Goal: Task Accomplishment & Management: Manage account settings

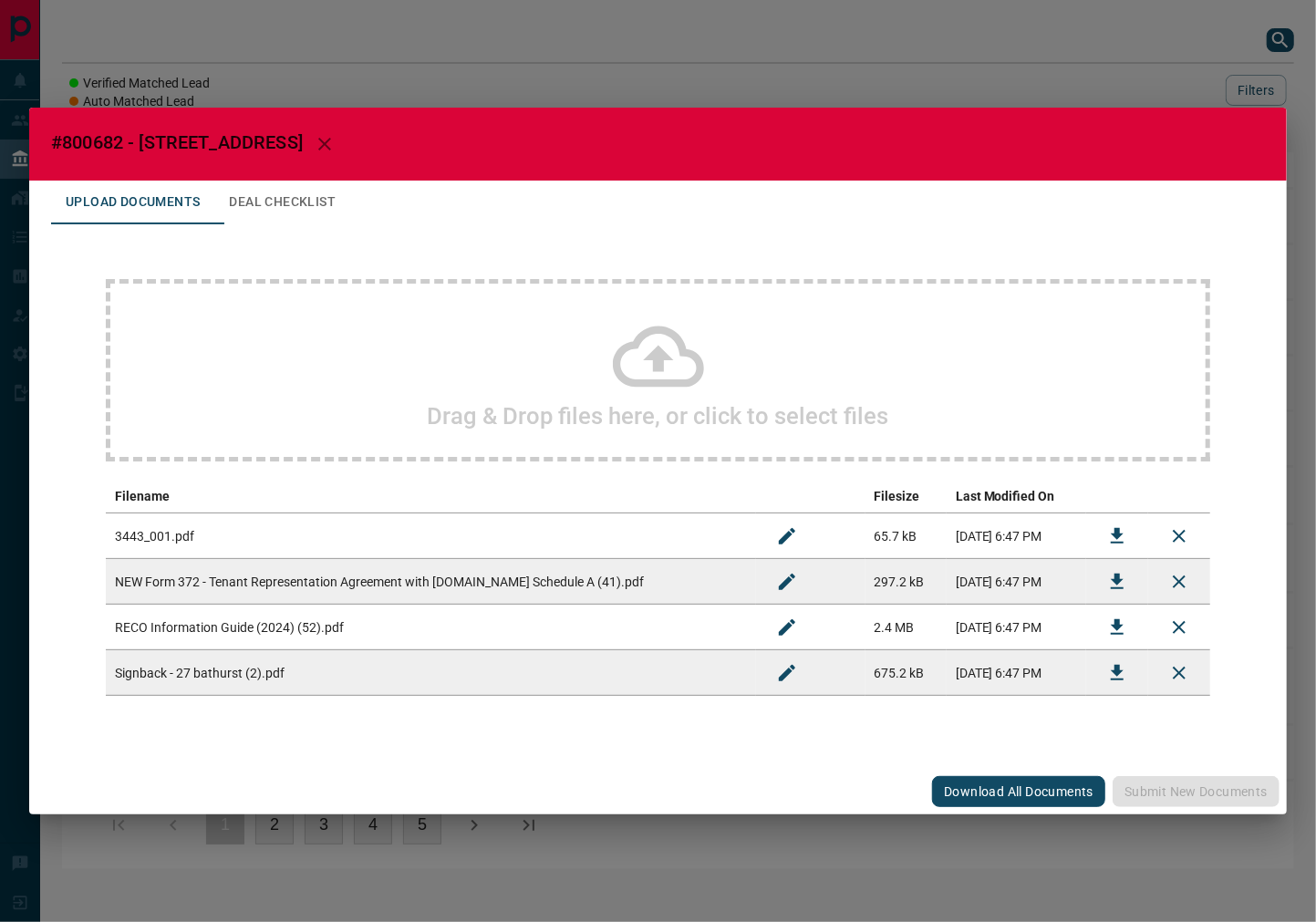
click at [89, 153] on h2 "#800682 - [STREET_ADDRESS]" at bounding box center [658, 143] width 1258 height 73
click at [94, 134] on span "#800682 - [STREET_ADDRESS]" at bounding box center [176, 141] width 251 height 22
copy span "800682"
click at [1099, 670] on button "Download" at bounding box center [1118, 673] width 44 height 44
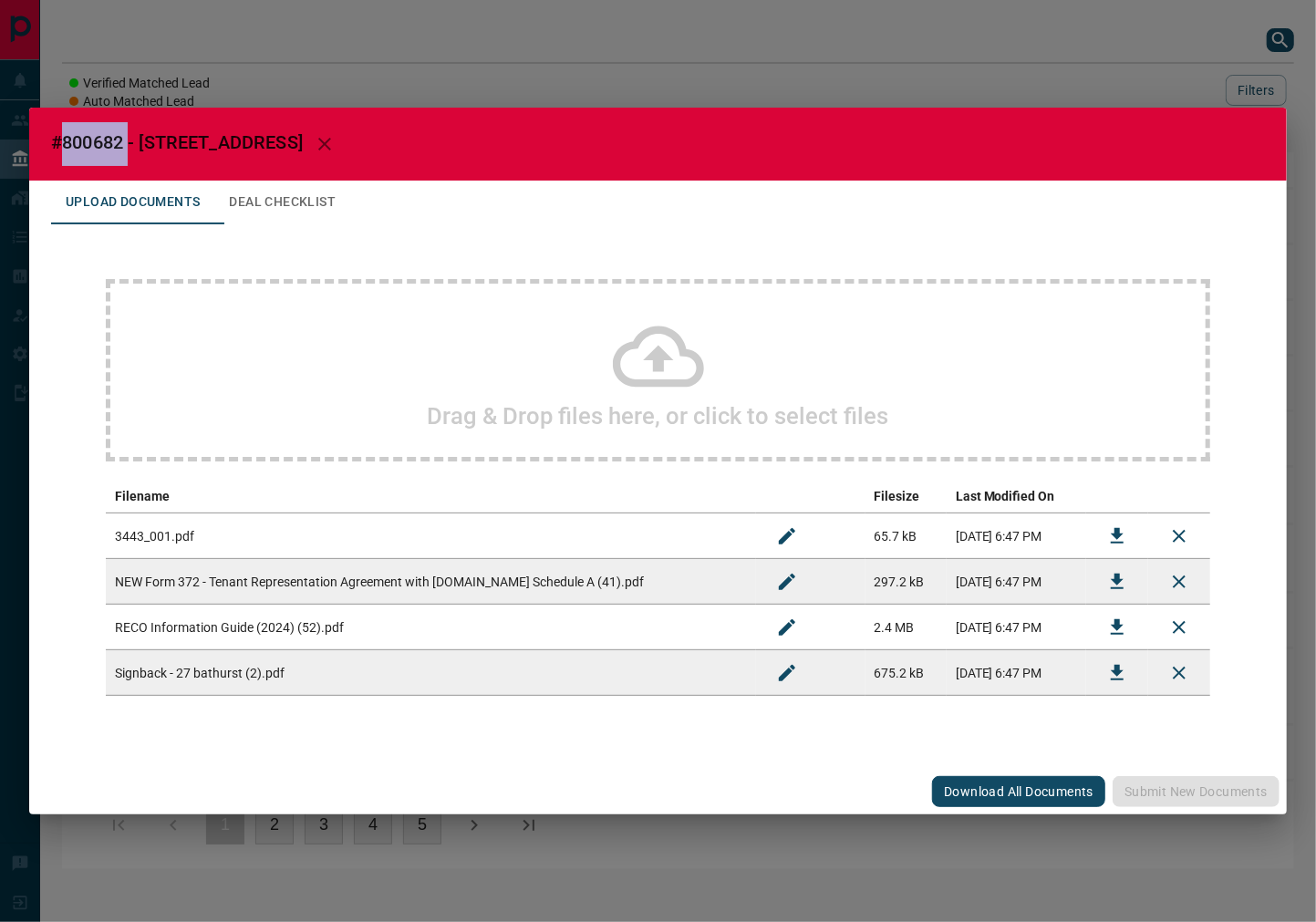
click at [1107, 533] on icon "Download" at bounding box center [1117, 536] width 22 height 22
click at [1099, 581] on button "Download" at bounding box center [1118, 581] width 44 height 44
click at [1102, 636] on button "Download" at bounding box center [1118, 627] width 44 height 44
click at [350, 224] on button "Deal Checklist" at bounding box center [282, 202] width 136 height 44
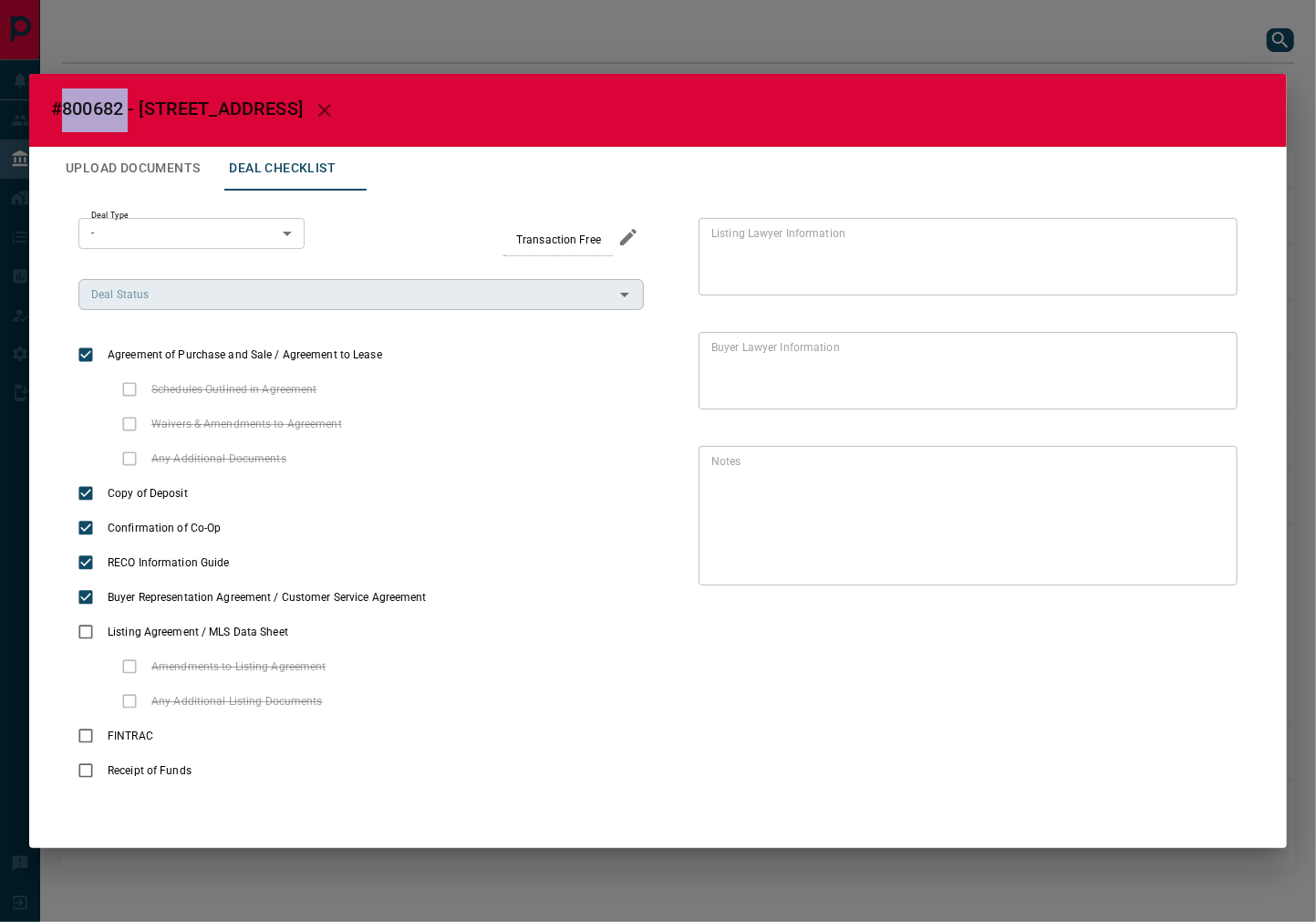
click at [176, 310] on div "Deal Status" at bounding box center [361, 294] width 565 height 31
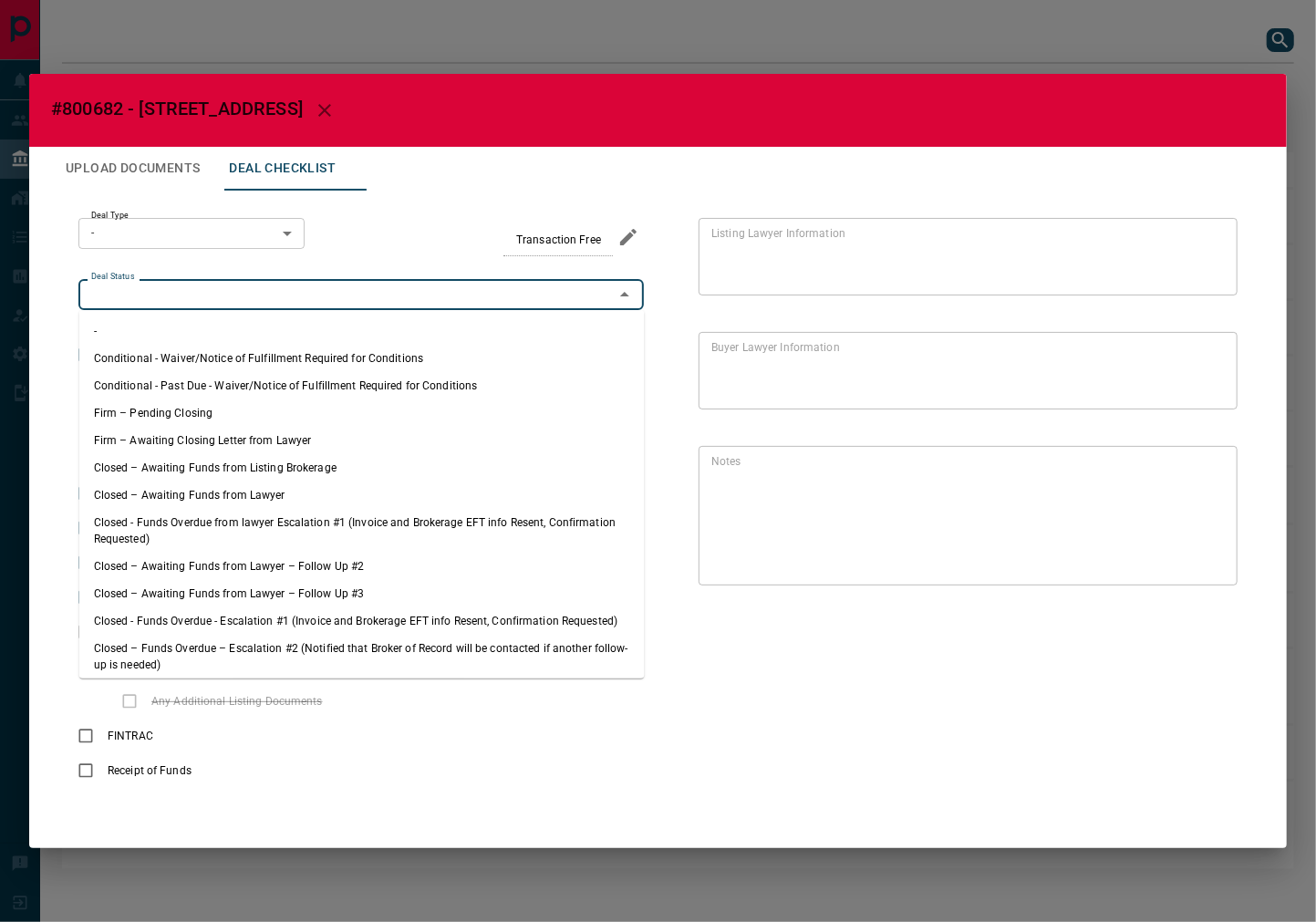
click at [171, 416] on li "Firm – Pending Closing" at bounding box center [362, 413] width 565 height 28
type input "**********"
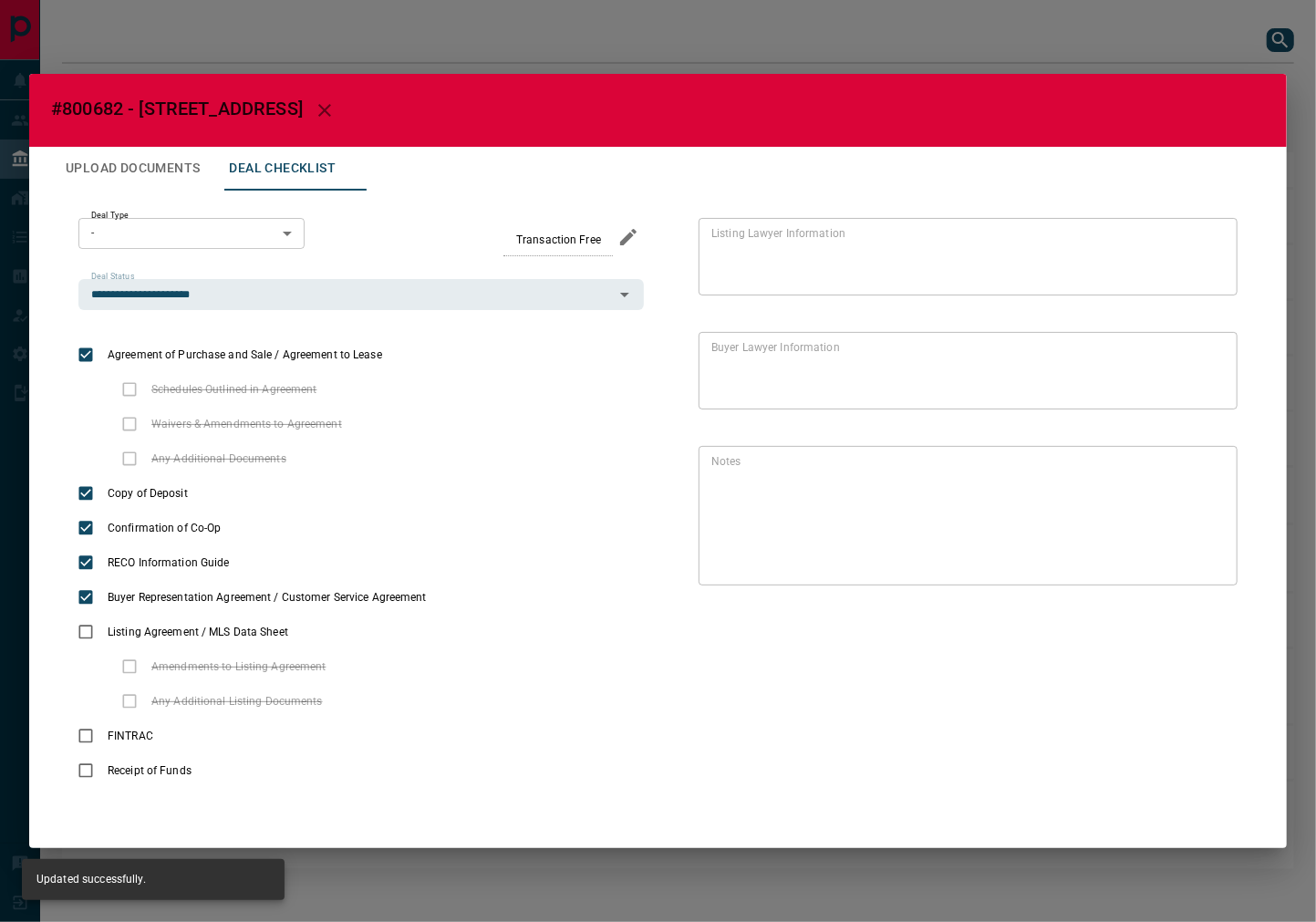
click at [194, 241] on body "Lead Transfers Leads Deals Listings Campaigns Quota Rules Agent Quotas Admin Mo…" at bounding box center [658, 443] width 1316 height 887
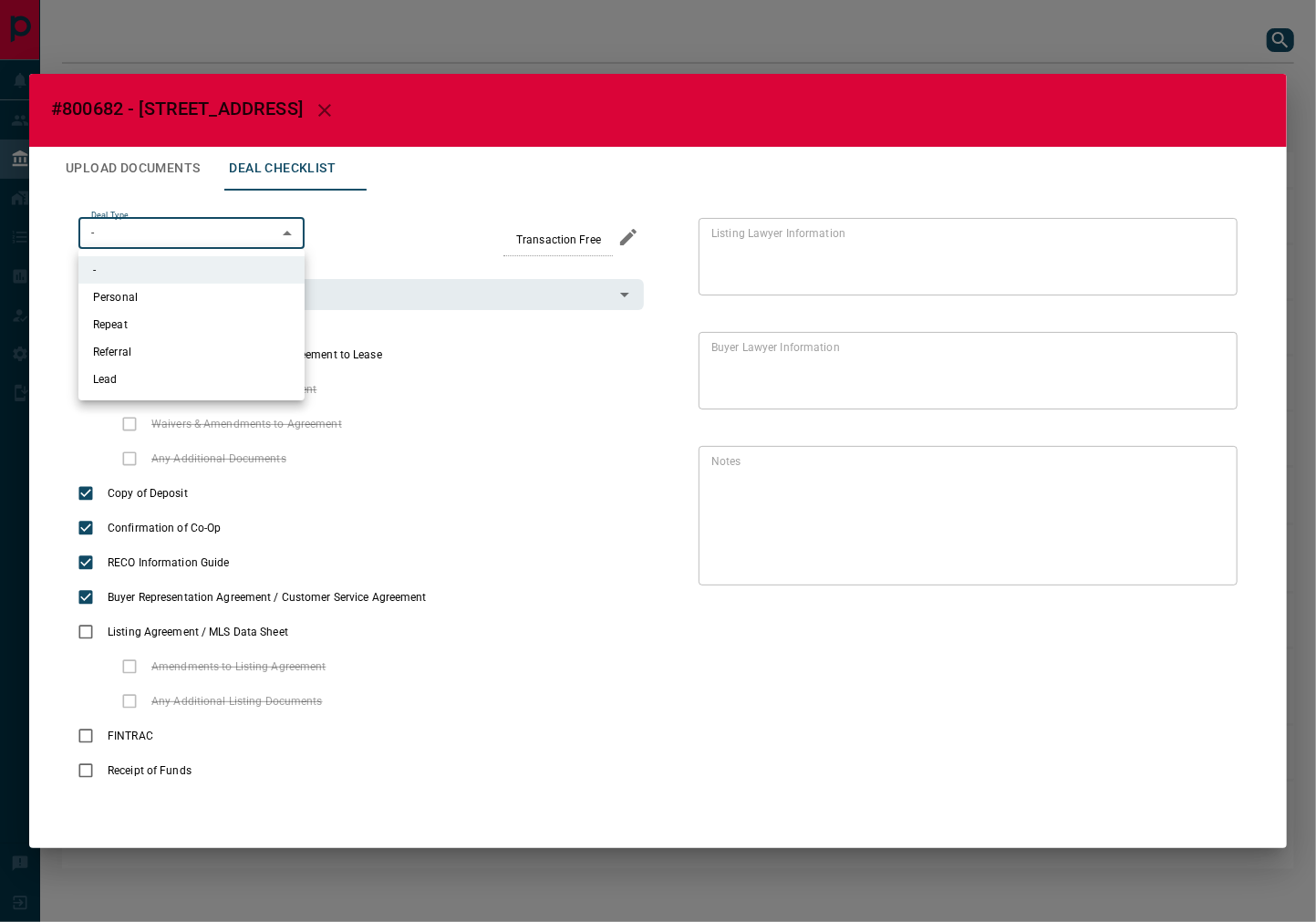
click at [177, 378] on li "Lead" at bounding box center [192, 379] width 226 height 28
type input "*"
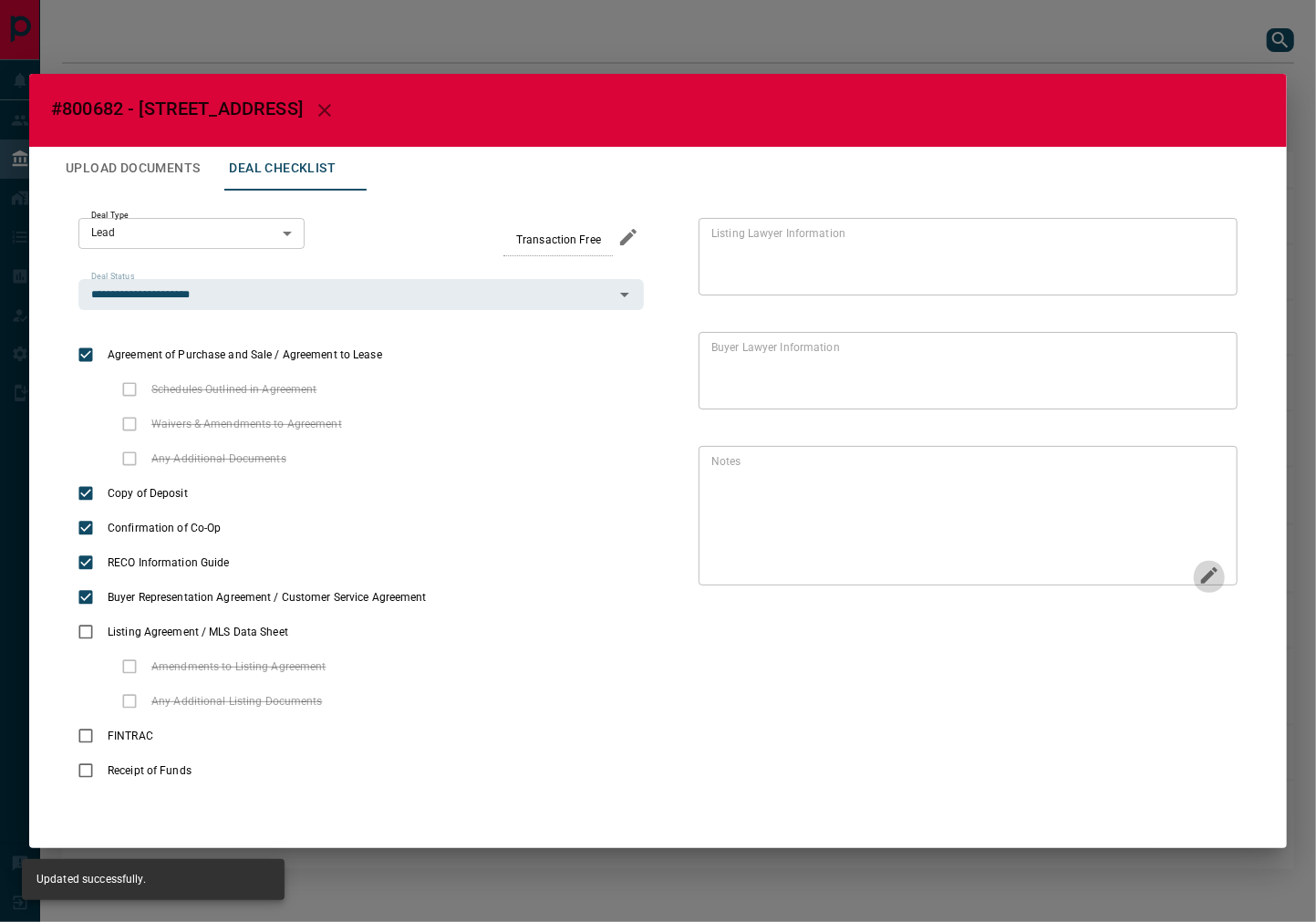
click at [1196, 579] on button "Edit" at bounding box center [1209, 577] width 31 height 35
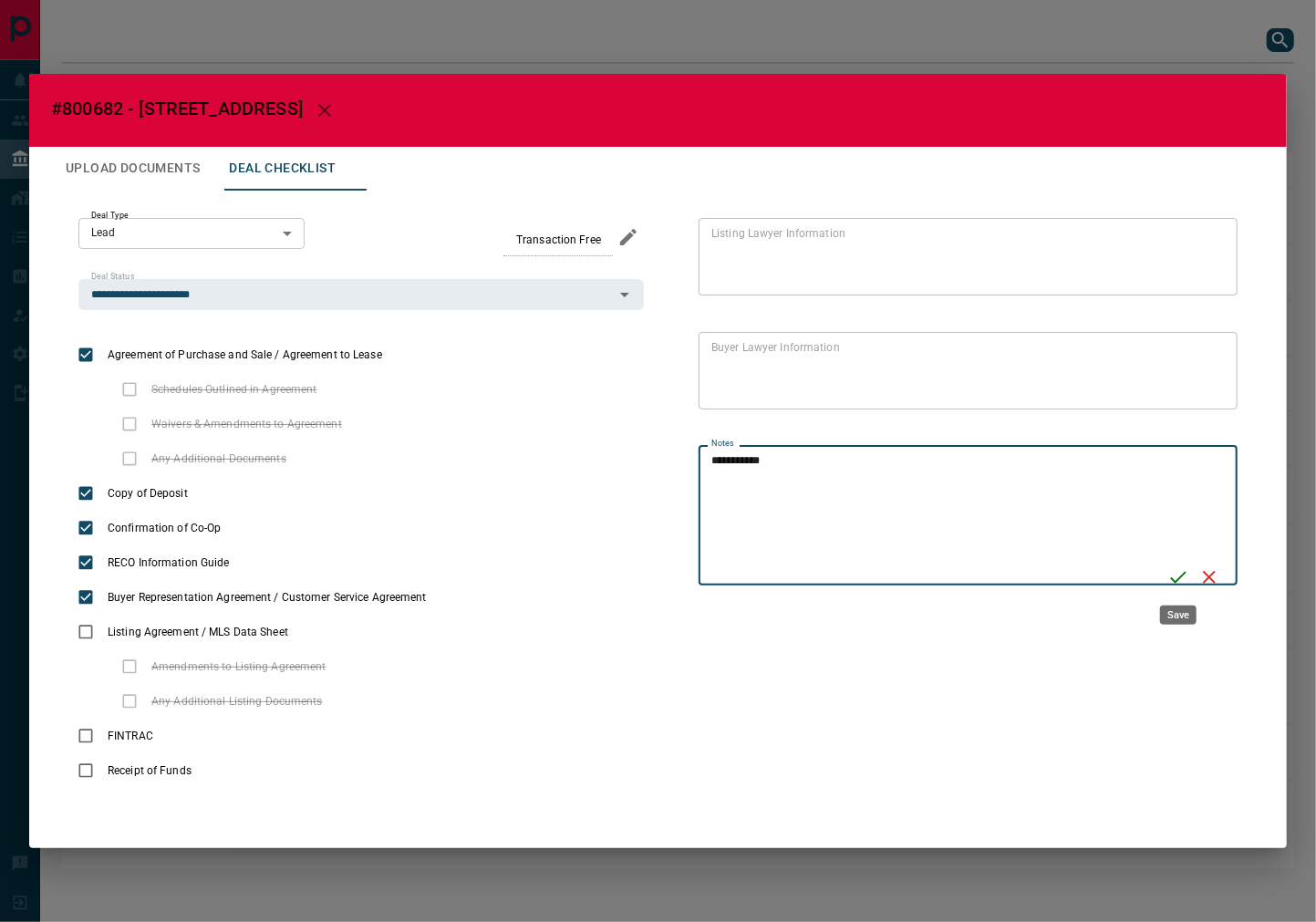
type textarea "**********"
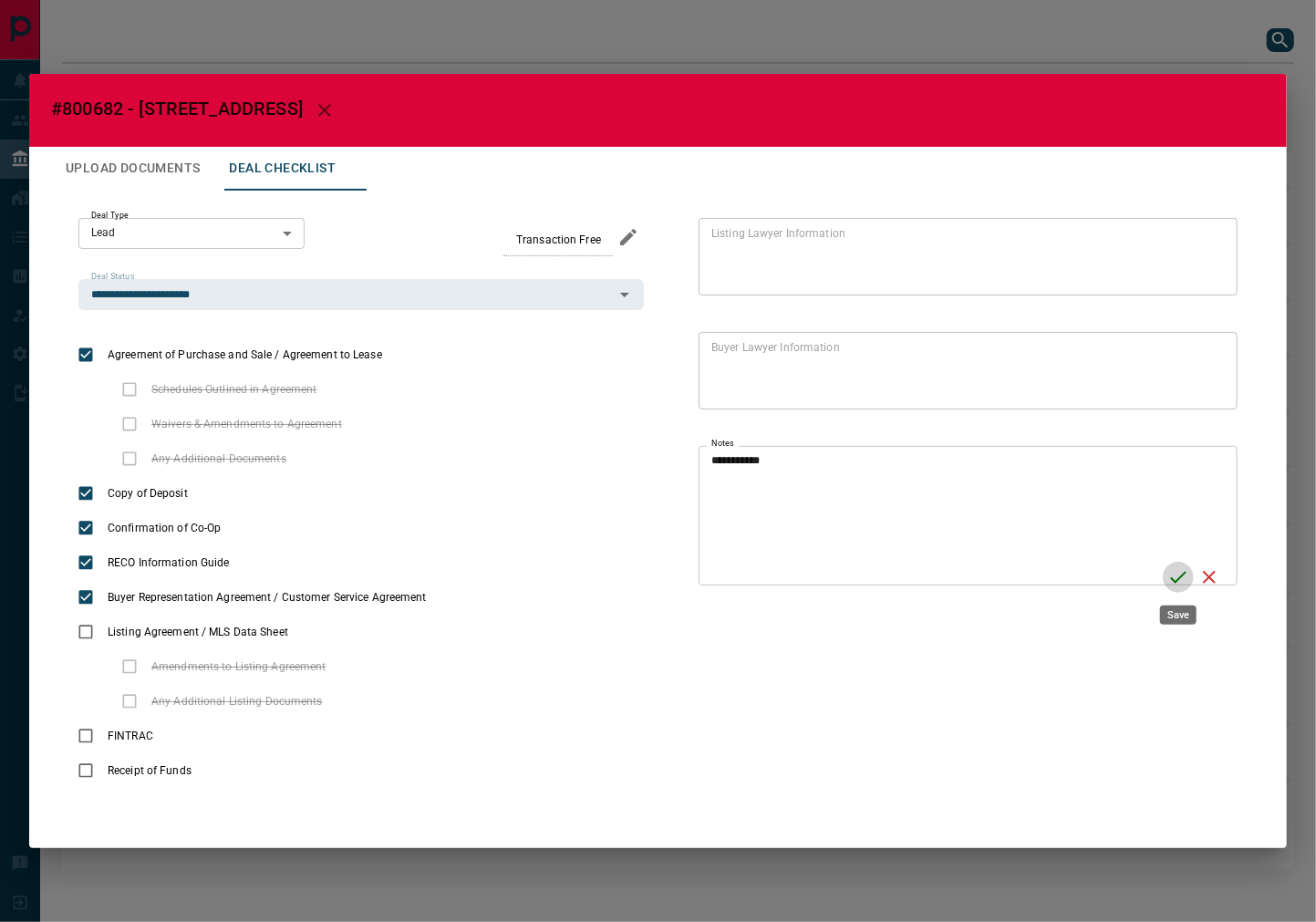
click at [1182, 581] on icon "Save" at bounding box center [1178, 577] width 22 height 22
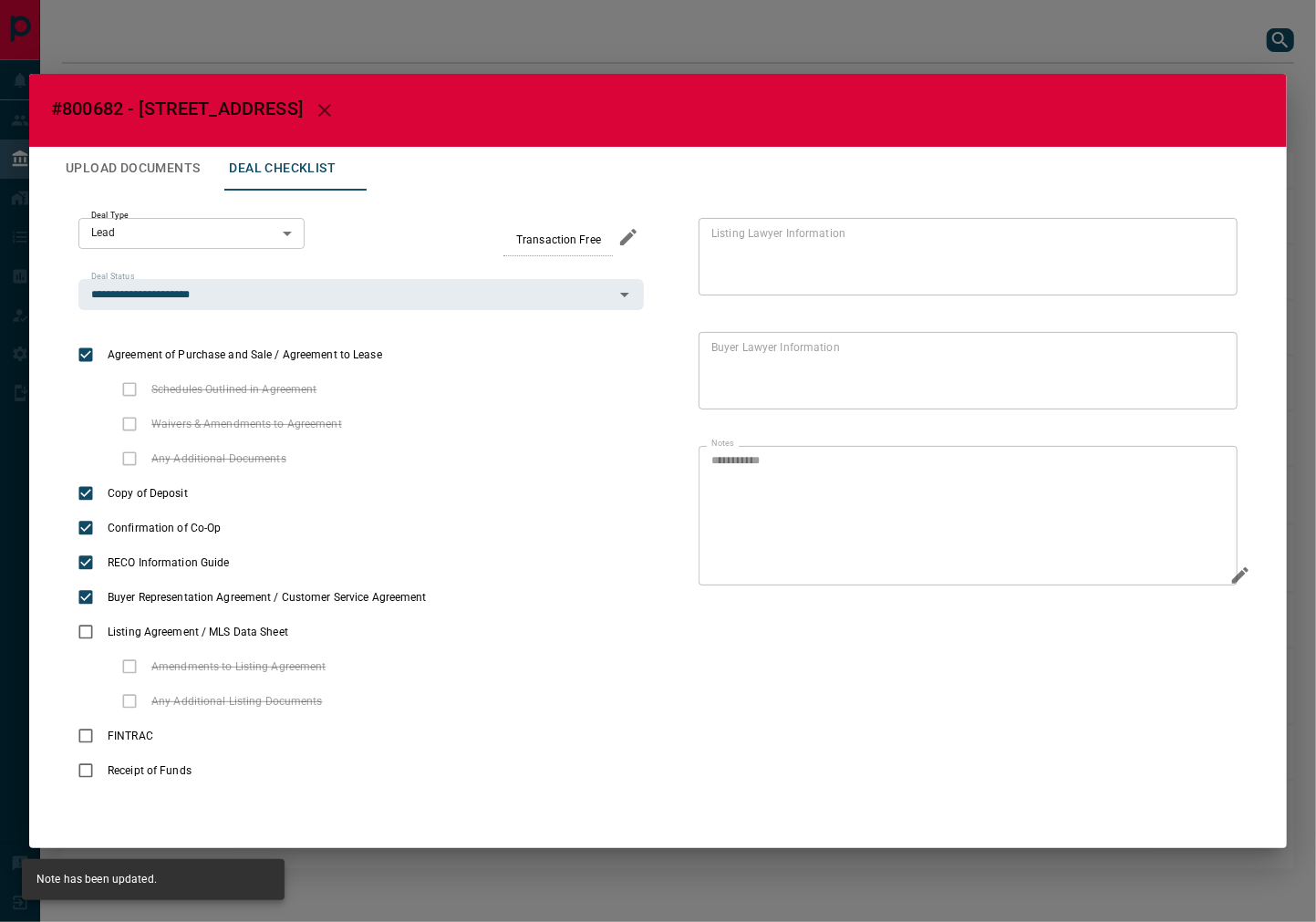
click at [207, 176] on button "Upload Documents" at bounding box center [133, 169] width 163 height 44
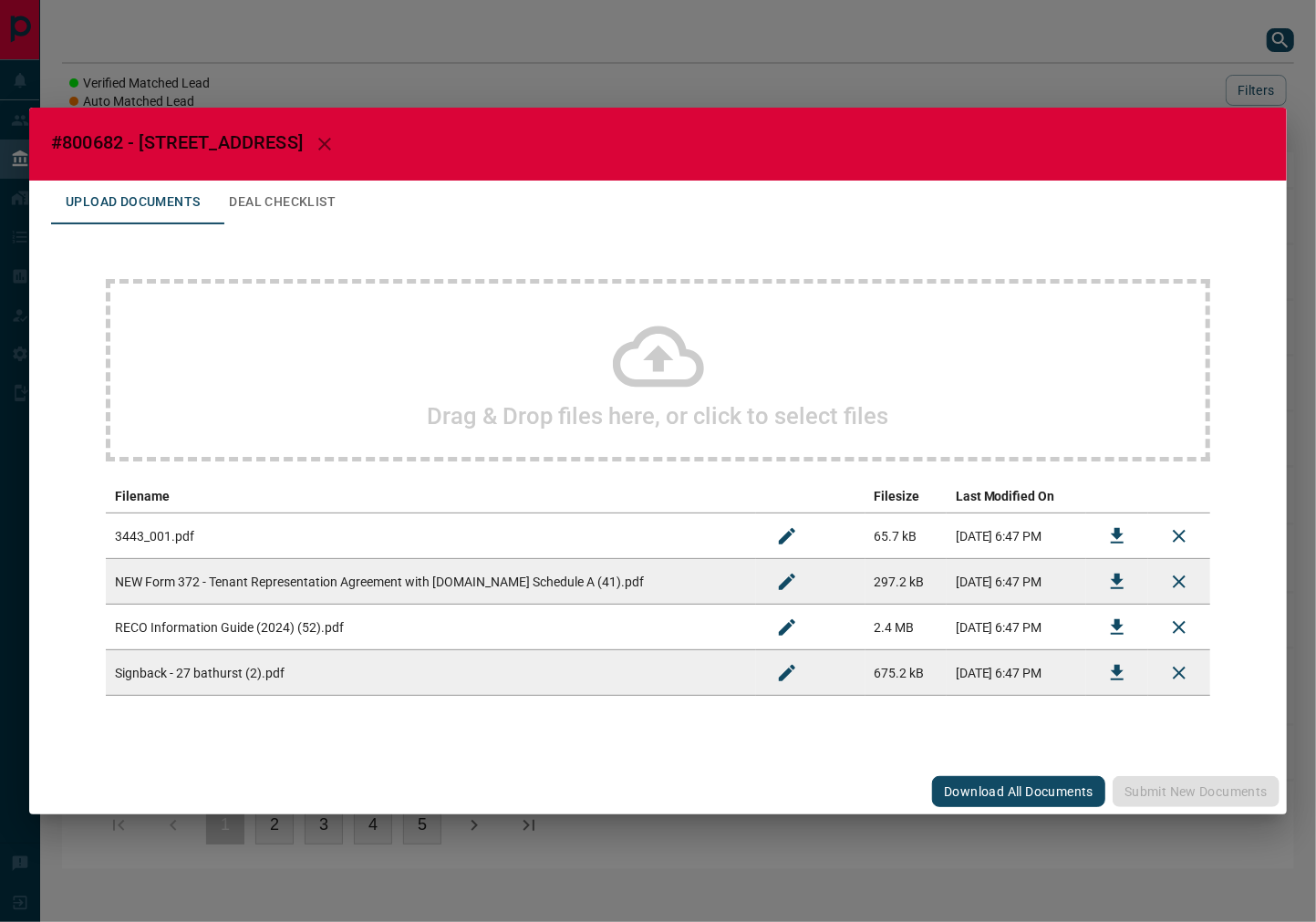
click at [363, 366] on div "Drag & Drop files here, or click to select files" at bounding box center [658, 370] width 1104 height 182
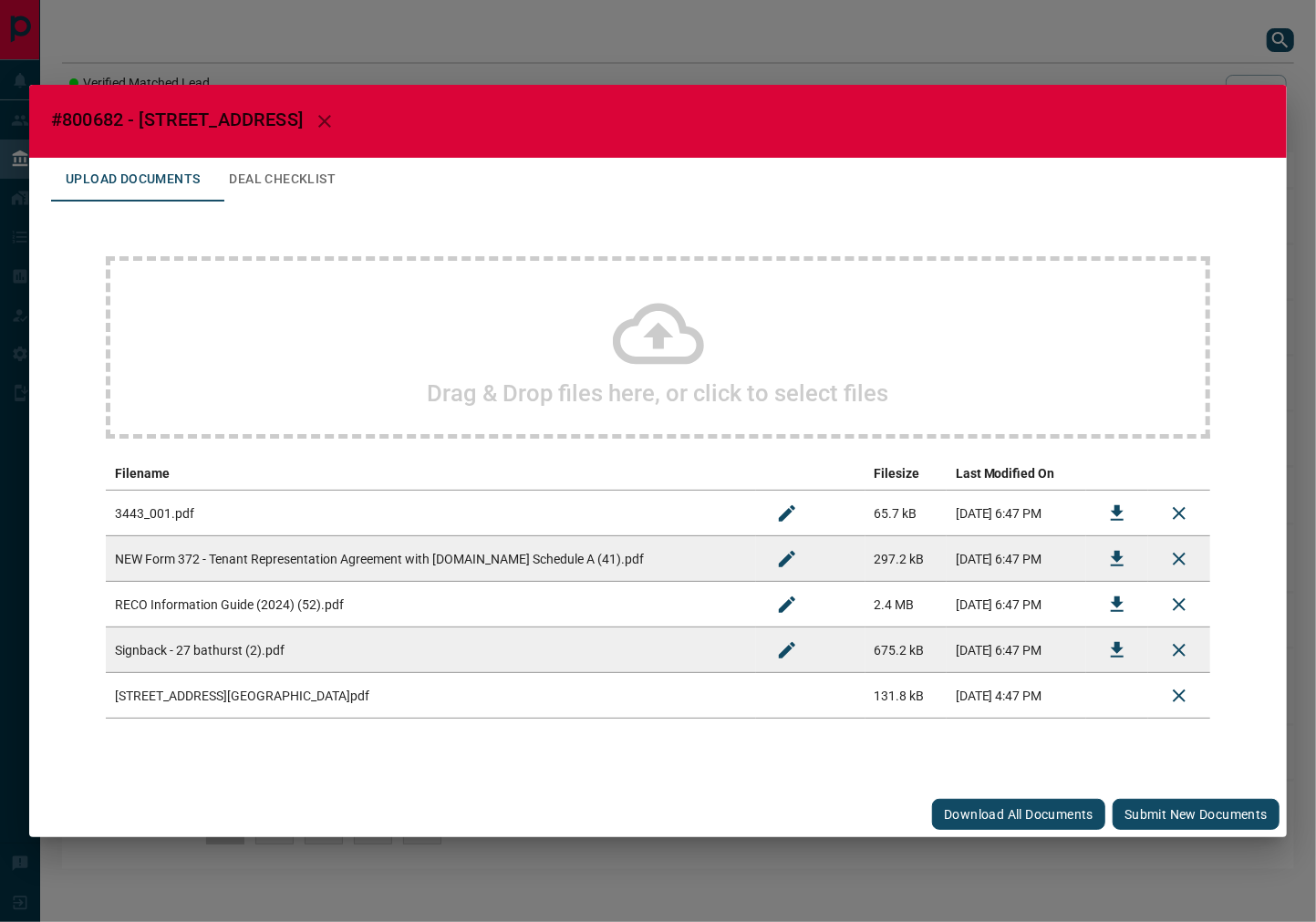
click at [1156, 821] on button "Submit new documents" at bounding box center [1196, 814] width 167 height 31
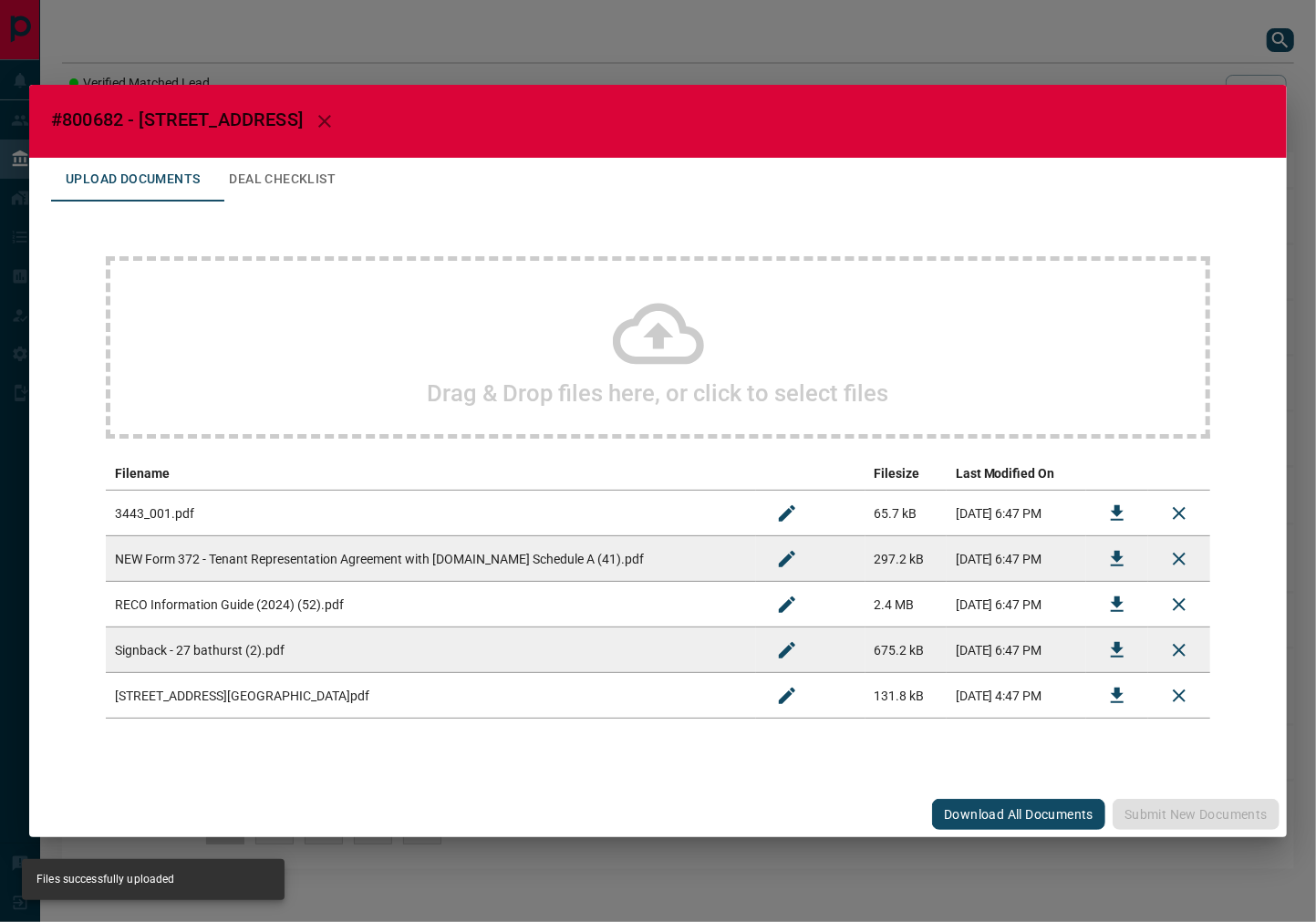
click at [314, 180] on button "Deal Checklist" at bounding box center [282, 179] width 136 height 44
